Goal: Task Accomplishment & Management: Use online tool/utility

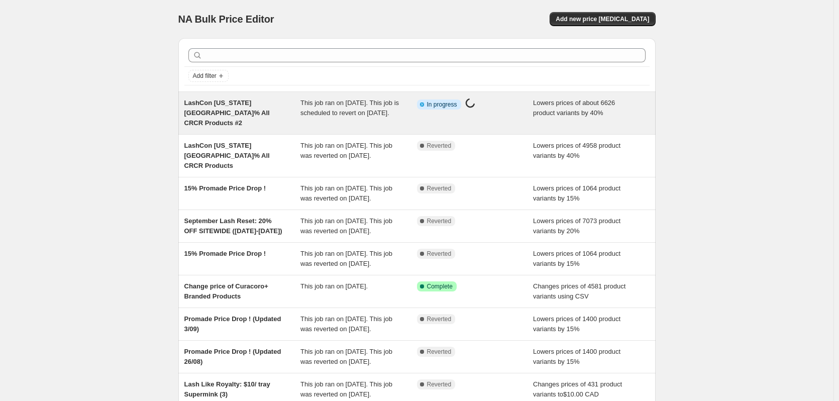
click at [392, 116] on span "This job ran on [DATE]. This job is scheduled to revert on [DATE]." at bounding box center [350, 108] width 99 height 18
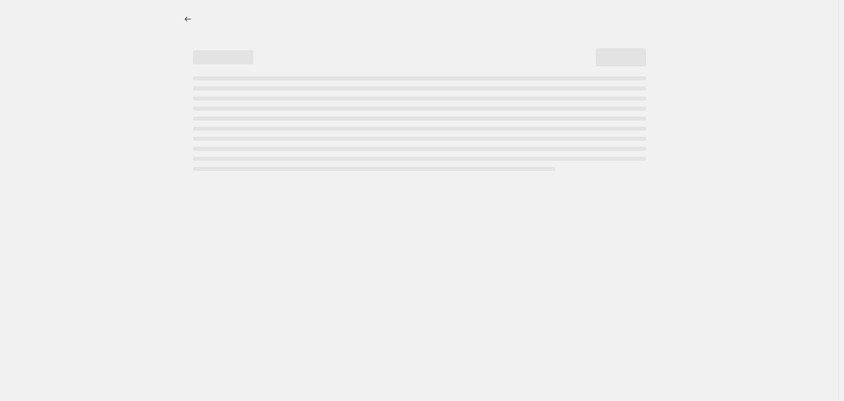
select select "percentage"
select select "not_equal"
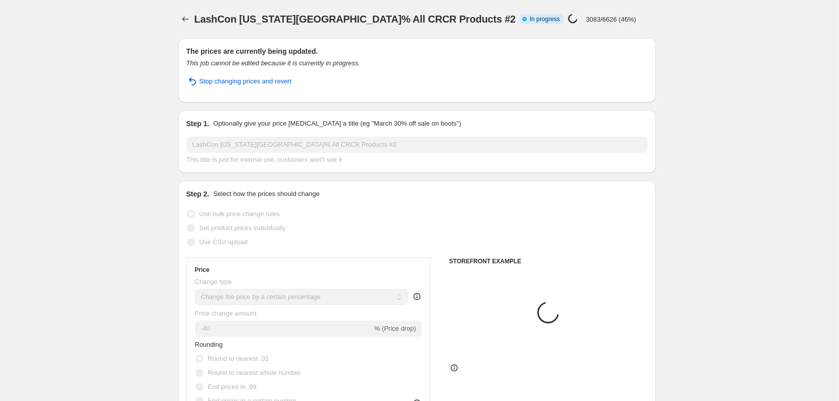
select select "collection"
select select "product_type"
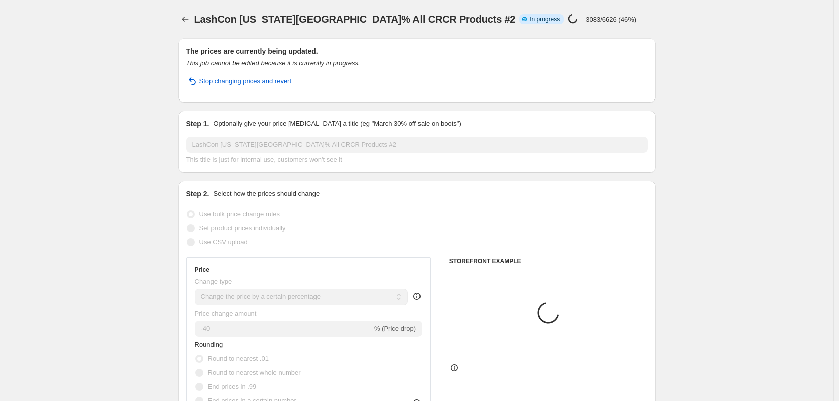
select select "product"
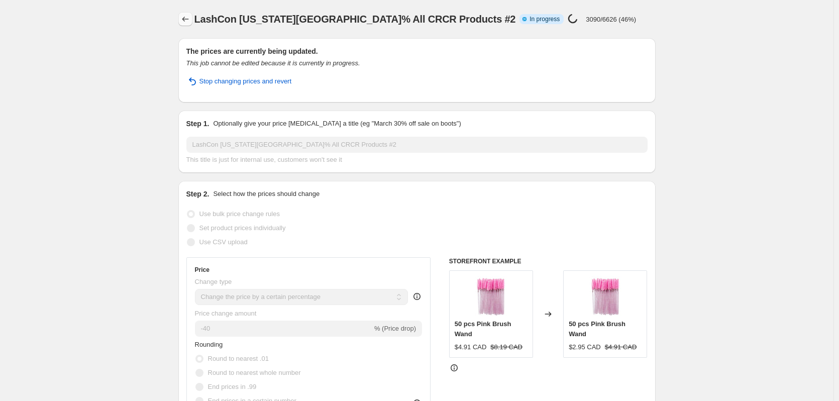
click at [188, 22] on icon "Price change jobs" at bounding box center [185, 19] width 10 height 10
